Goal: Task Accomplishment & Management: Manage account settings

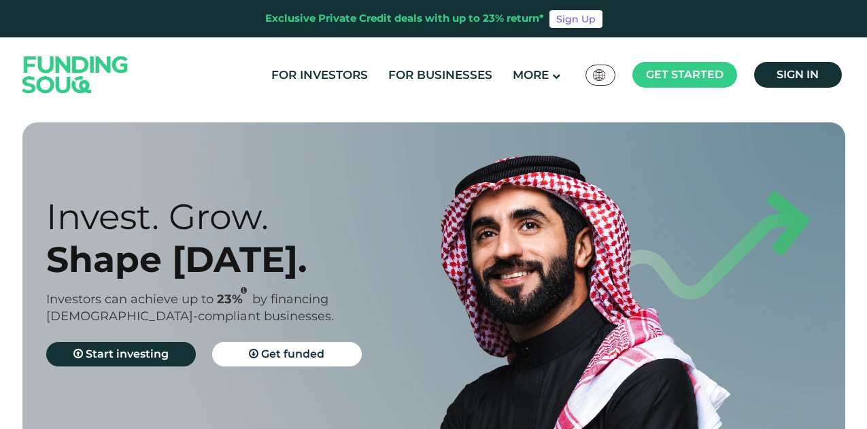
click at [792, 92] on div "For Investors For Businesses More About Us Global عربي" at bounding box center [434, 74] width 830 height 75
click at [798, 79] on span "Sign in" at bounding box center [798, 74] width 42 height 13
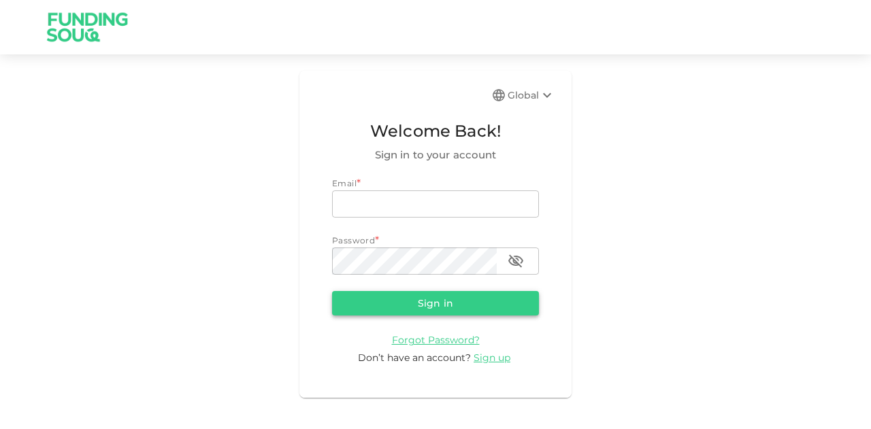
type input "mohanad.y.yasin@hotmail.com"
click at [394, 293] on button "Sign in" at bounding box center [435, 303] width 207 height 24
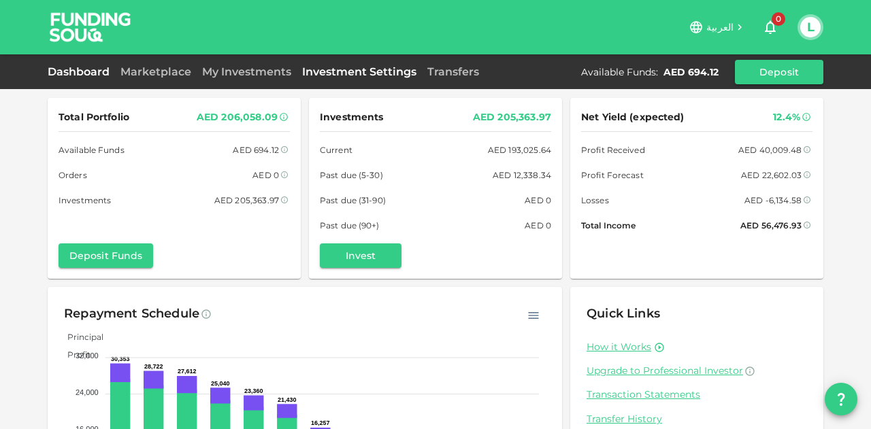
click at [341, 73] on link "Investment Settings" at bounding box center [359, 71] width 125 height 13
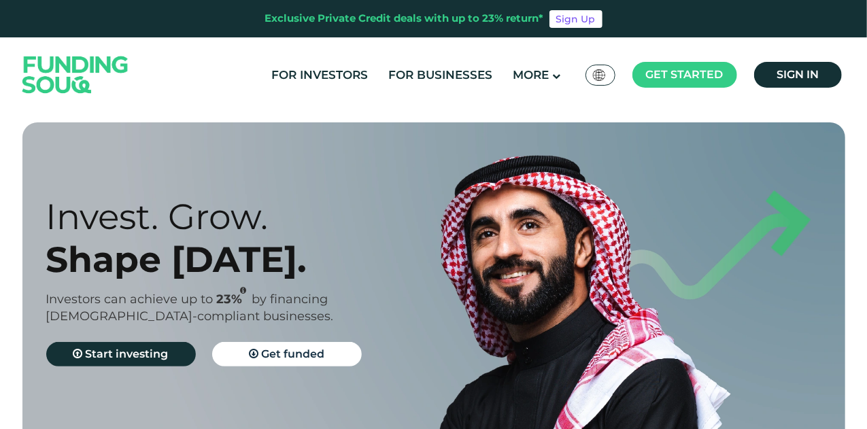
click at [801, 88] on ul "For Investors For Businesses More About Us How It Works" at bounding box center [555, 75] width 588 height 28
click at [802, 69] on span "Sign in" at bounding box center [798, 74] width 42 height 13
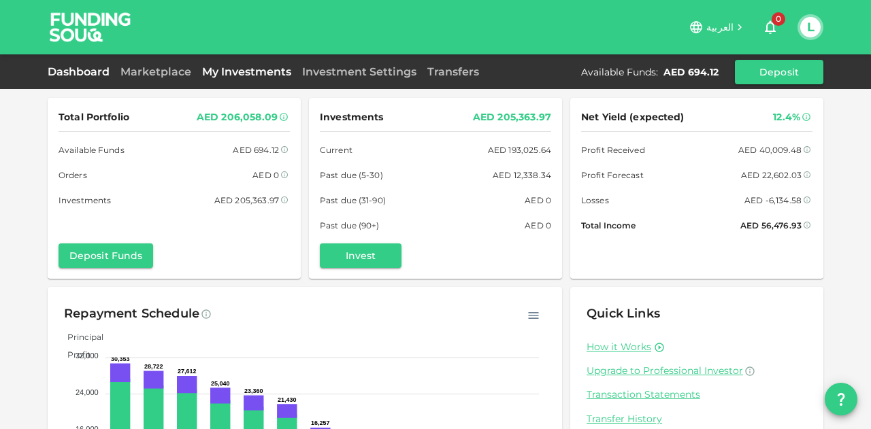
click at [235, 69] on link "My Investments" at bounding box center [247, 71] width 100 height 13
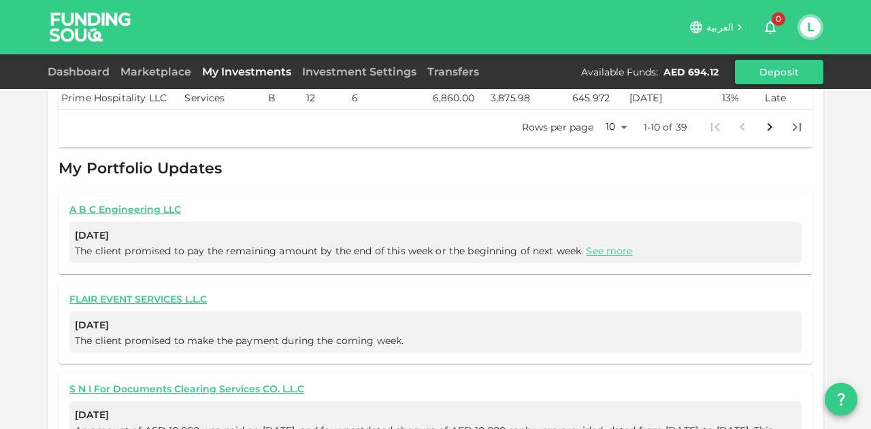
scroll to position [643, 0]
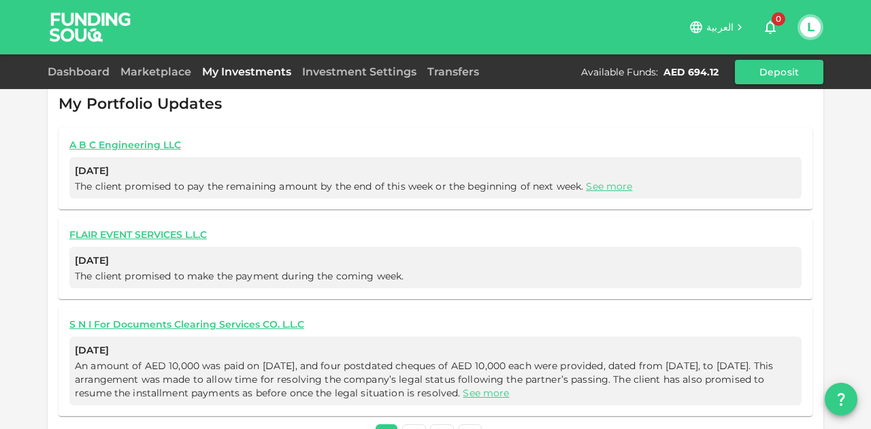
click at [586, 180] on span "The client promised to pay the remaining amount by the end of this week or the …" at bounding box center [435, 187] width 721 height 14
click at [590, 180] on link "See more" at bounding box center [609, 186] width 46 height 12
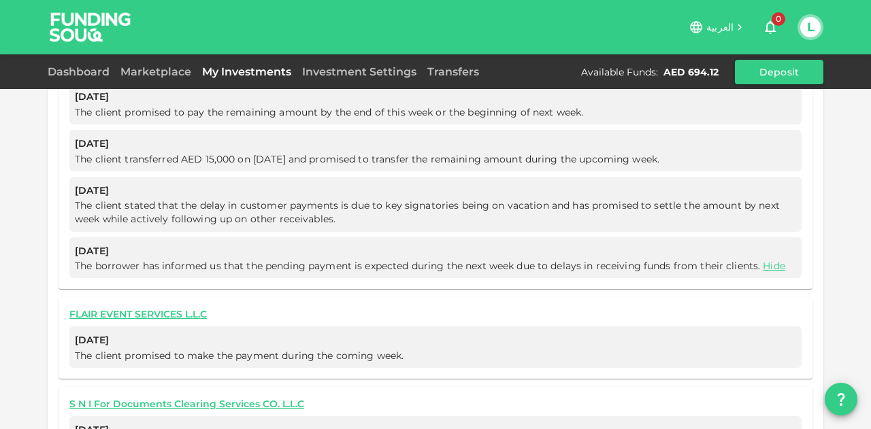
scroll to position [524, 0]
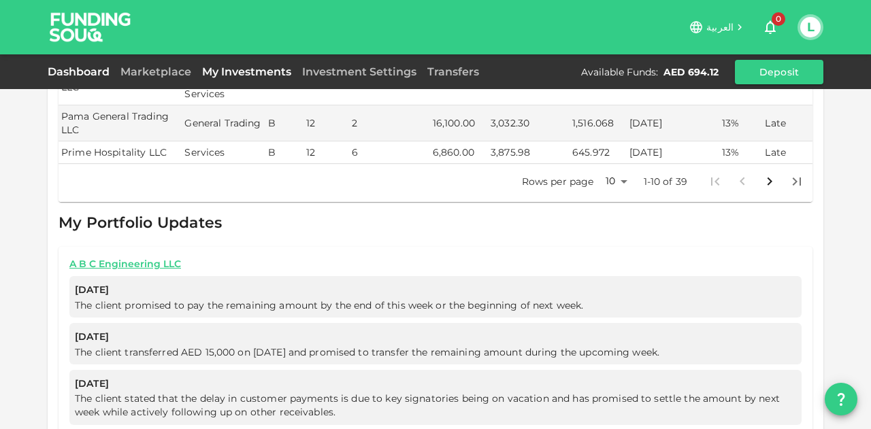
click at [82, 72] on link "Dashboard" at bounding box center [81, 71] width 67 height 13
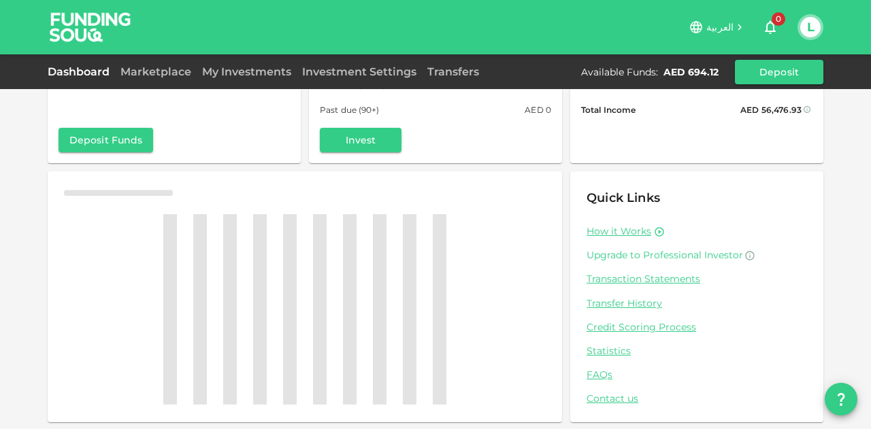
scroll to position [133, 0]
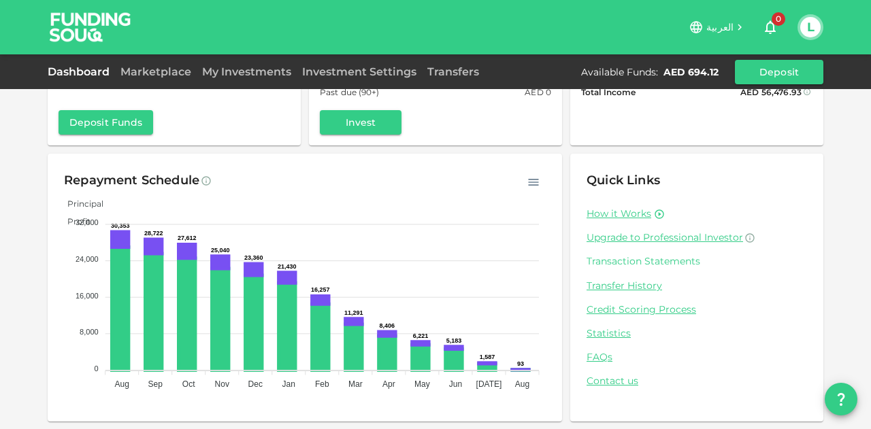
click at [635, 262] on link "Transaction Statements" at bounding box center [696, 261] width 220 height 13
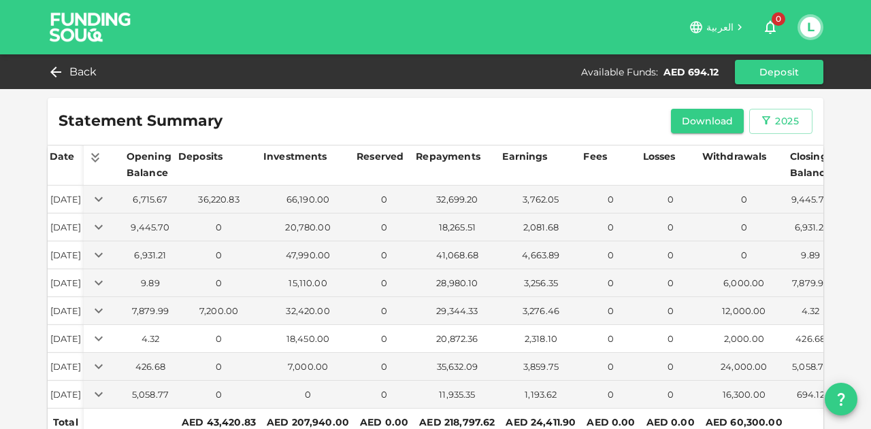
scroll to position [61, 0]
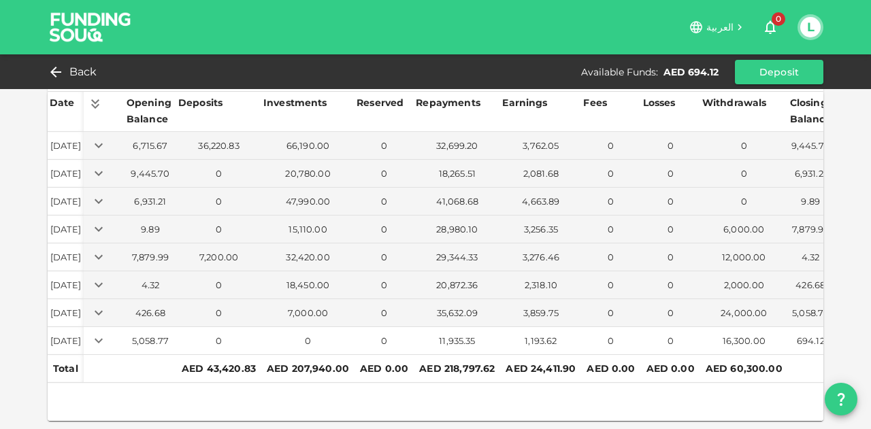
click at [107, 333] on icon "Expand" at bounding box center [98, 341] width 16 height 16
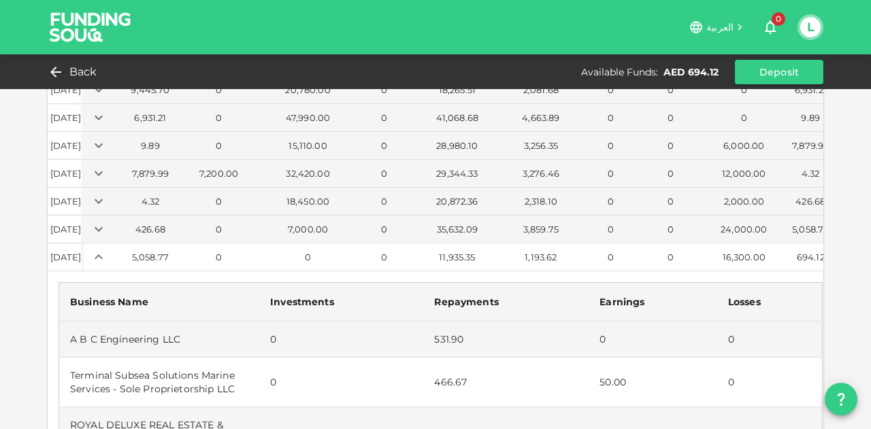
scroll to position [197, 0]
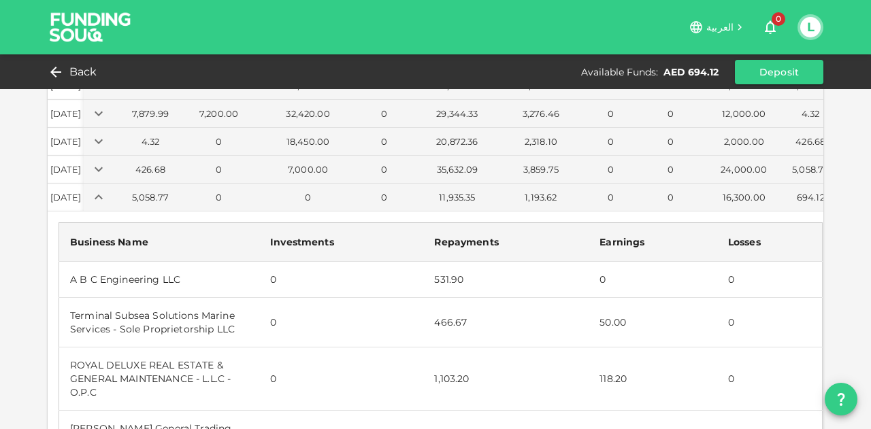
click at [441, 282] on td "531.90" at bounding box center [505, 279] width 165 height 36
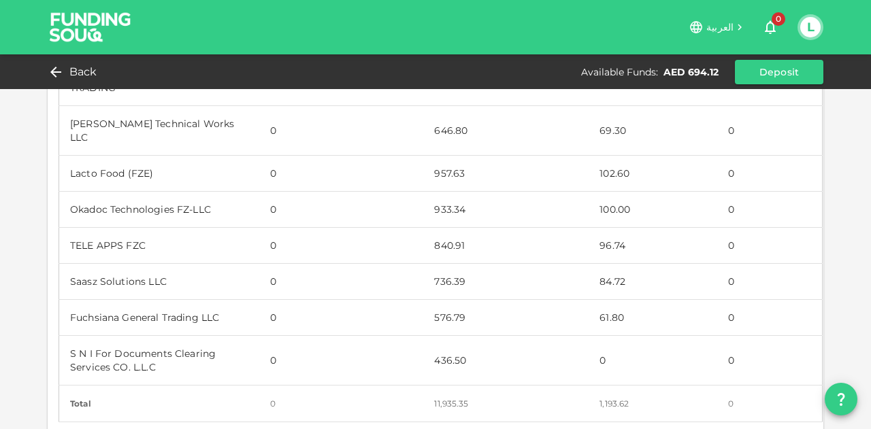
scroll to position [728, 0]
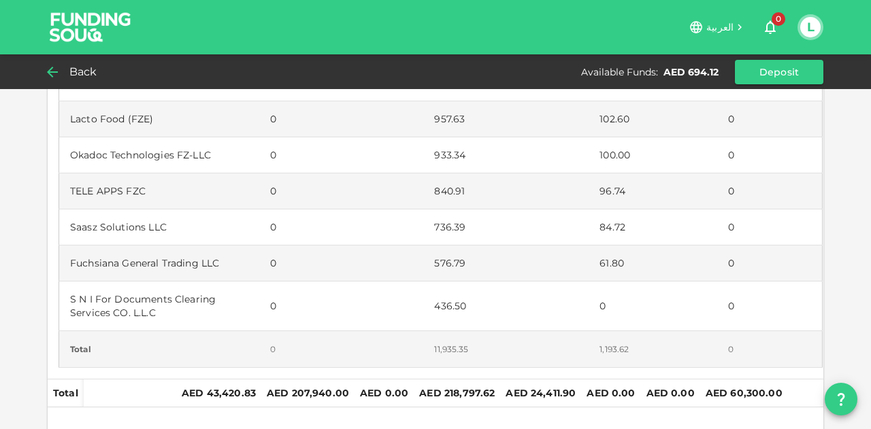
drag, startPoint x: 92, startPoint y: 84, endPoint x: 91, endPoint y: 73, distance: 11.0
click at [92, 84] on div "Back Available Funds : AED 694.12 Deposit" at bounding box center [435, 71] width 871 height 35
click at [90, 75] on span "Back" at bounding box center [83, 72] width 28 height 19
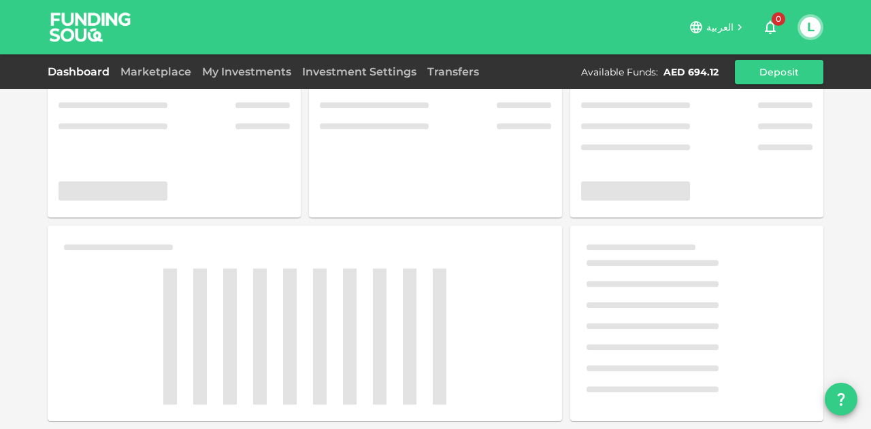
scroll to position [116, 0]
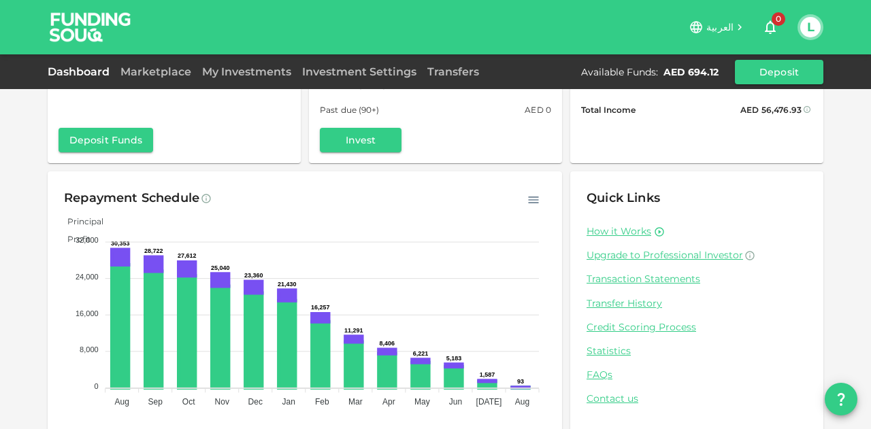
drag, startPoint x: 161, startPoint y: 48, endPoint x: 165, endPoint y: 59, distance: 12.3
click at [161, 48] on div "العربية 0 L" at bounding box center [435, 27] width 775 height 54
click at [165, 60] on div "Dashboard Marketplace My Investments Investment Settings Transfers Available Fu…" at bounding box center [435, 72] width 775 height 24
click at [163, 66] on link "Marketplace" at bounding box center [156, 71] width 82 height 13
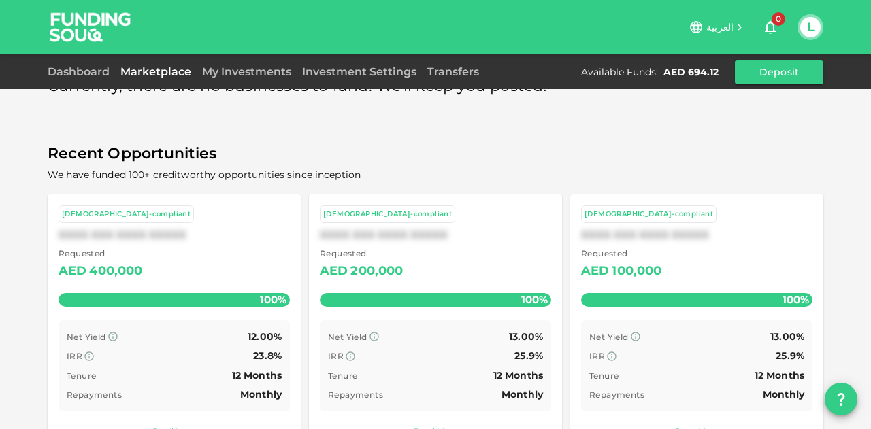
scroll to position [5, 0]
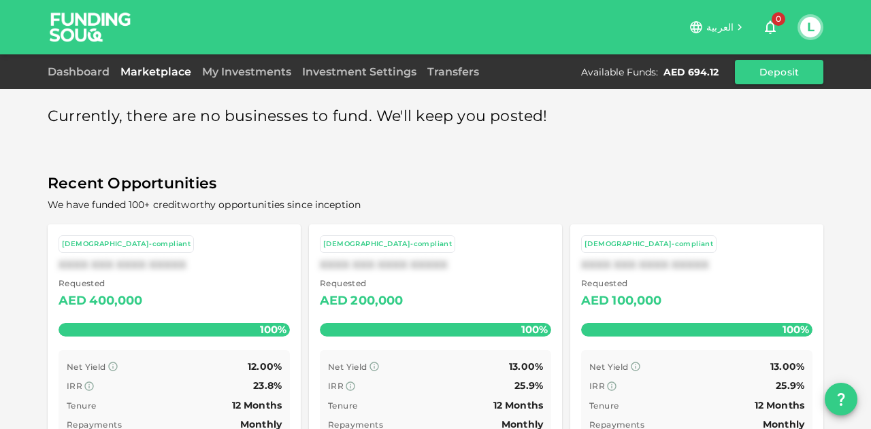
click at [237, 258] on div "XXXX XXX XXXX XXXXX" at bounding box center [173, 264] width 231 height 13
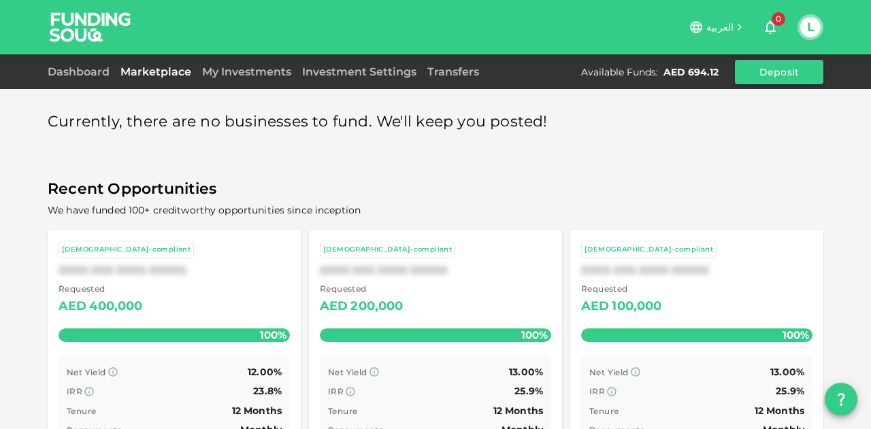
click at [455, 290] on div "Requested AED 200,000" at bounding box center [435, 299] width 231 height 35
click at [683, 291] on div "Requested AED 100,000" at bounding box center [696, 299] width 231 height 35
click at [468, 65] on link "Transfers" at bounding box center [453, 71] width 63 height 13
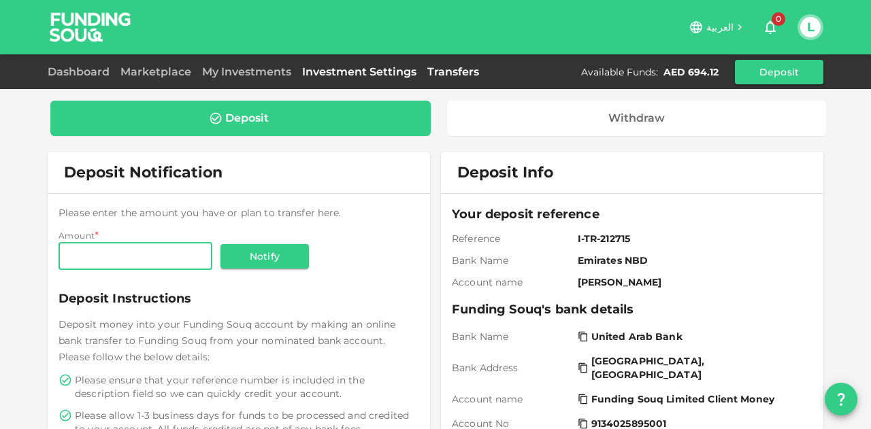
click at [349, 66] on link "Investment Settings" at bounding box center [359, 71] width 125 height 13
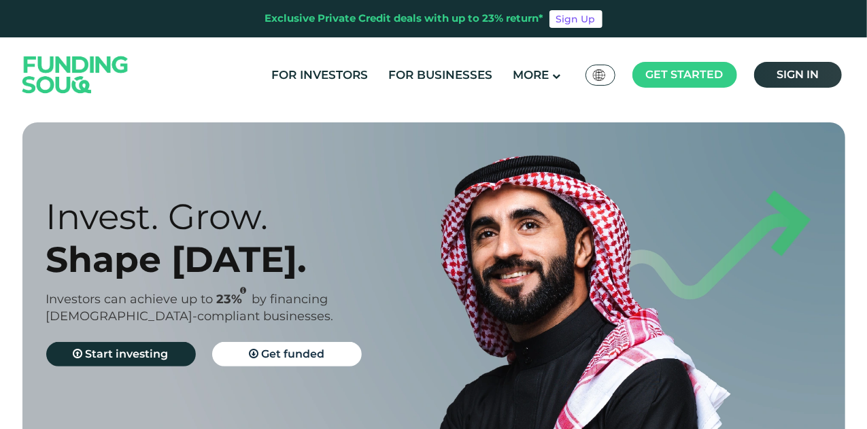
click at [819, 76] on link "Sign in" at bounding box center [798, 75] width 88 height 26
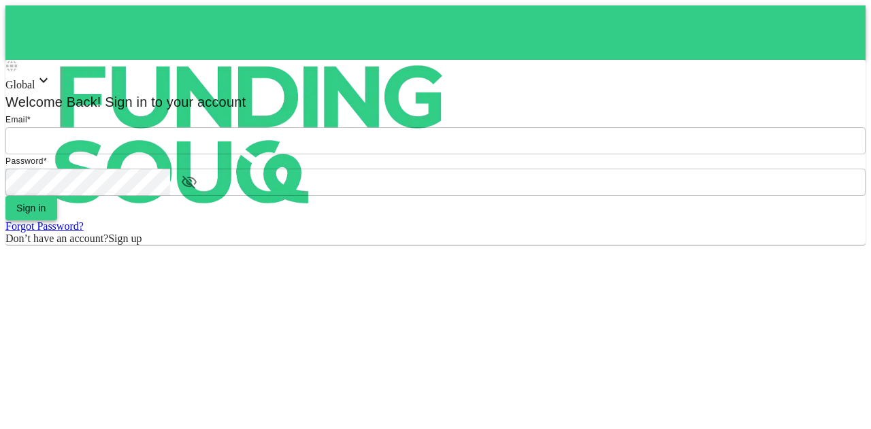
type input "[EMAIL_ADDRESS][PERSON_NAME][DOMAIN_NAME]"
click at [57, 220] on button "Sign in" at bounding box center [31, 208] width 52 height 24
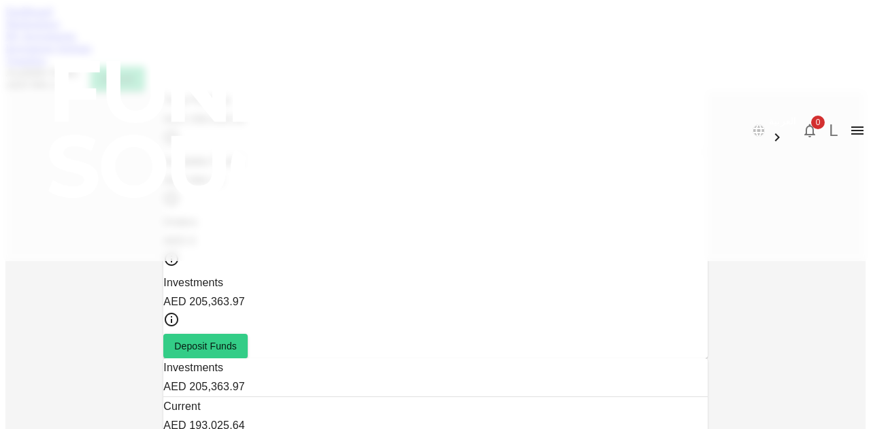
click at [151, 53] on div "العربية 0 L" at bounding box center [435, 130] width 871 height 261
click at [152, 53] on div "العربية 0 L" at bounding box center [435, 130] width 871 height 261
click at [60, 29] on link "Marketplace" at bounding box center [32, 24] width 54 height 12
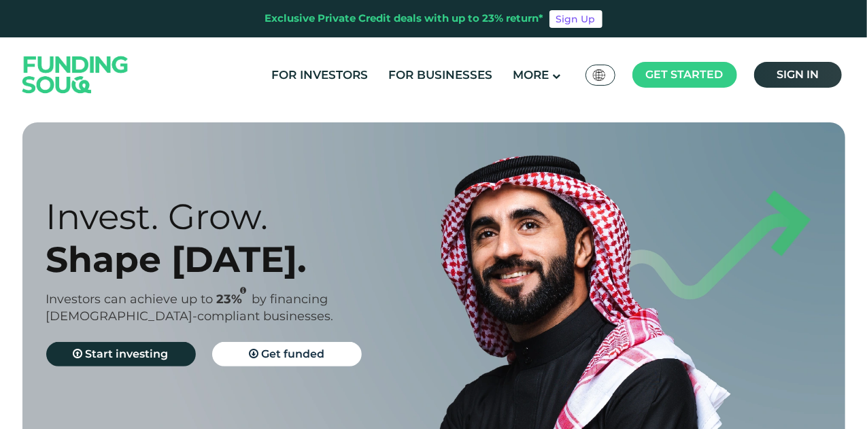
click at [772, 67] on link "Sign in" at bounding box center [798, 75] width 88 height 26
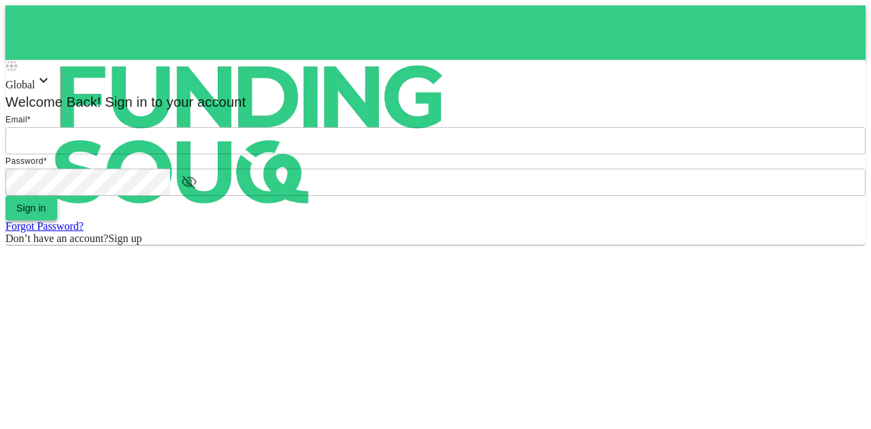
type input "[EMAIL_ADDRESS][PERSON_NAME][DOMAIN_NAME]"
click at [57, 220] on button "Sign in" at bounding box center [31, 208] width 52 height 24
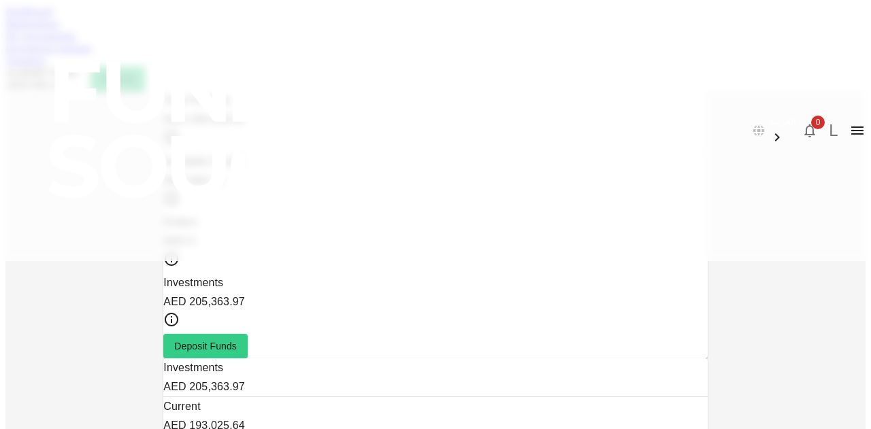
click at [76, 41] on link "My Investments" at bounding box center [40, 36] width 71 height 12
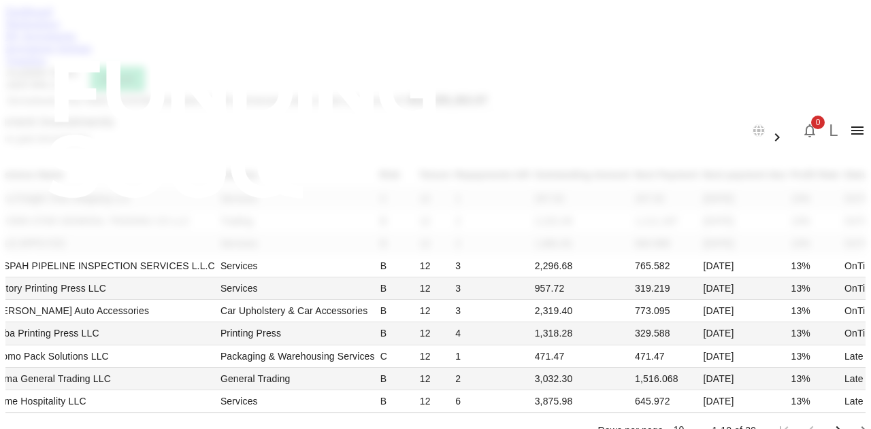
click at [46, 66] on link "Transfers" at bounding box center [25, 60] width 41 height 12
click at [437, 66] on div "Dashboard Marketplace My Investments Investment Settings Transfers Available Fu…" at bounding box center [435, 48] width 860 height 86
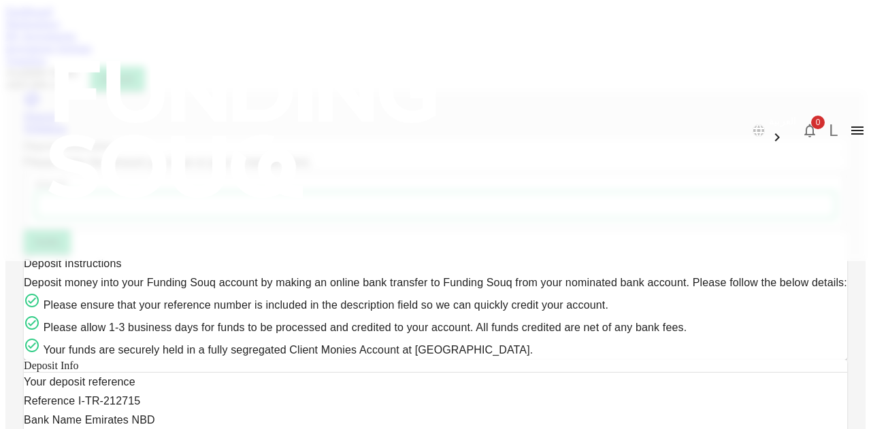
click at [46, 65] on link "Transfers" at bounding box center [25, 60] width 41 height 12
click at [92, 54] on link "Investment Settings" at bounding box center [48, 48] width 86 height 12
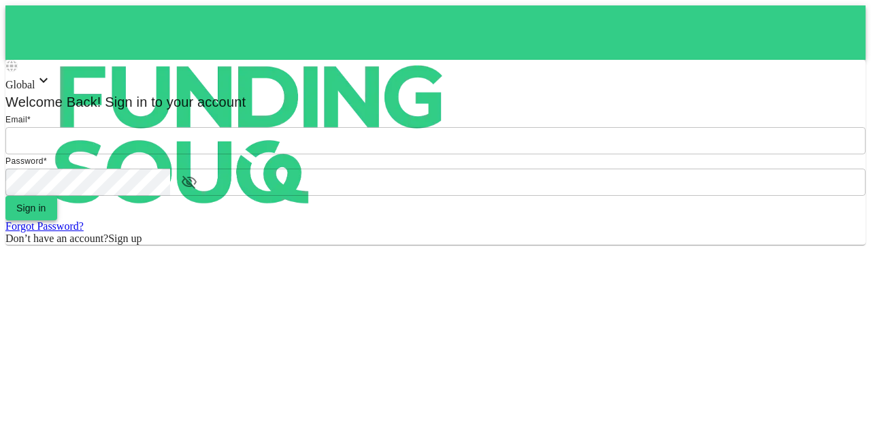
type input "[EMAIL_ADDRESS][PERSON_NAME][DOMAIN_NAME]"
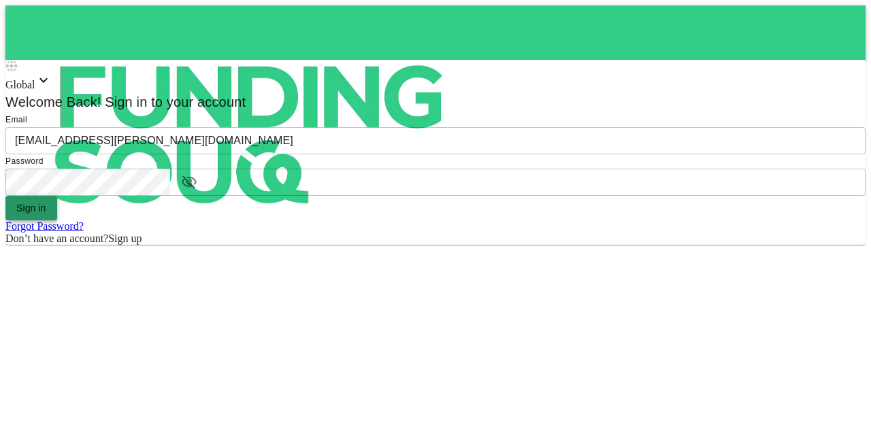
click at [57, 220] on button "Sign in" at bounding box center [31, 208] width 52 height 24
